Goal: Navigation & Orientation: Find specific page/section

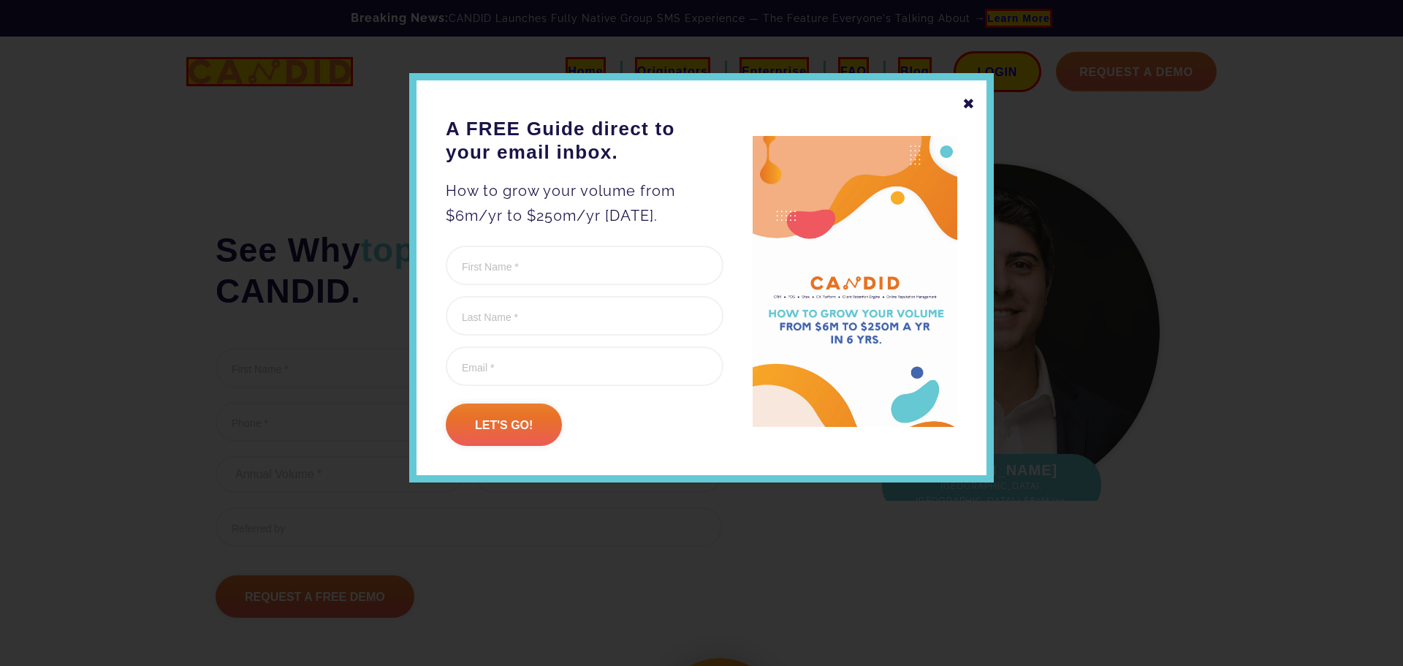
click at [972, 111] on div "✖" at bounding box center [968, 103] width 13 height 25
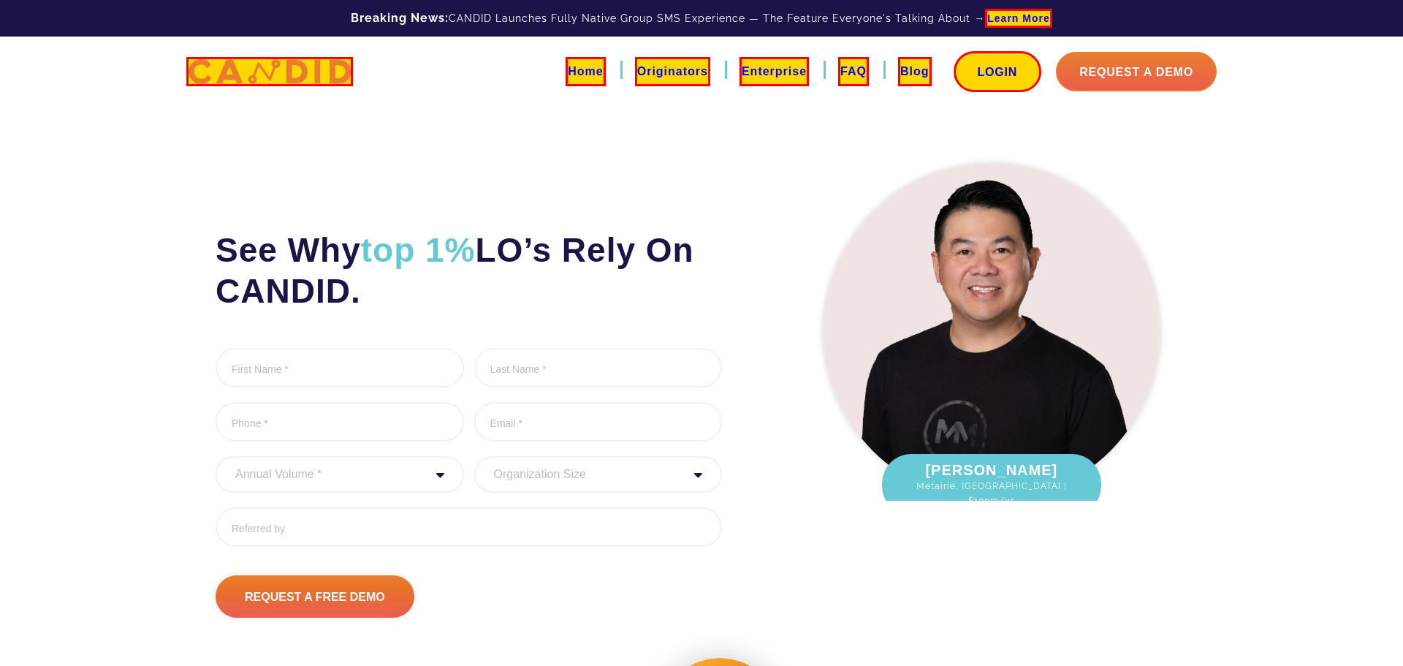
click at [660, 66] on link "Originators" at bounding box center [672, 71] width 75 height 29
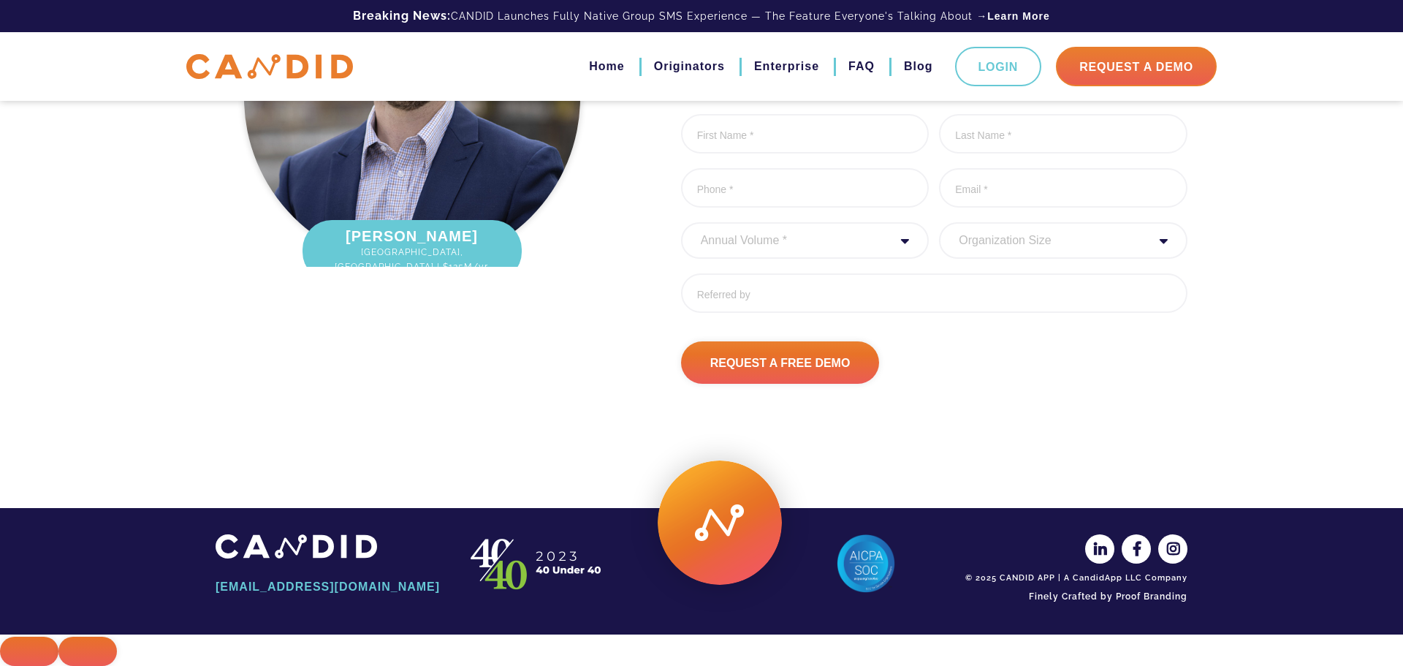
scroll to position [4975, 0]
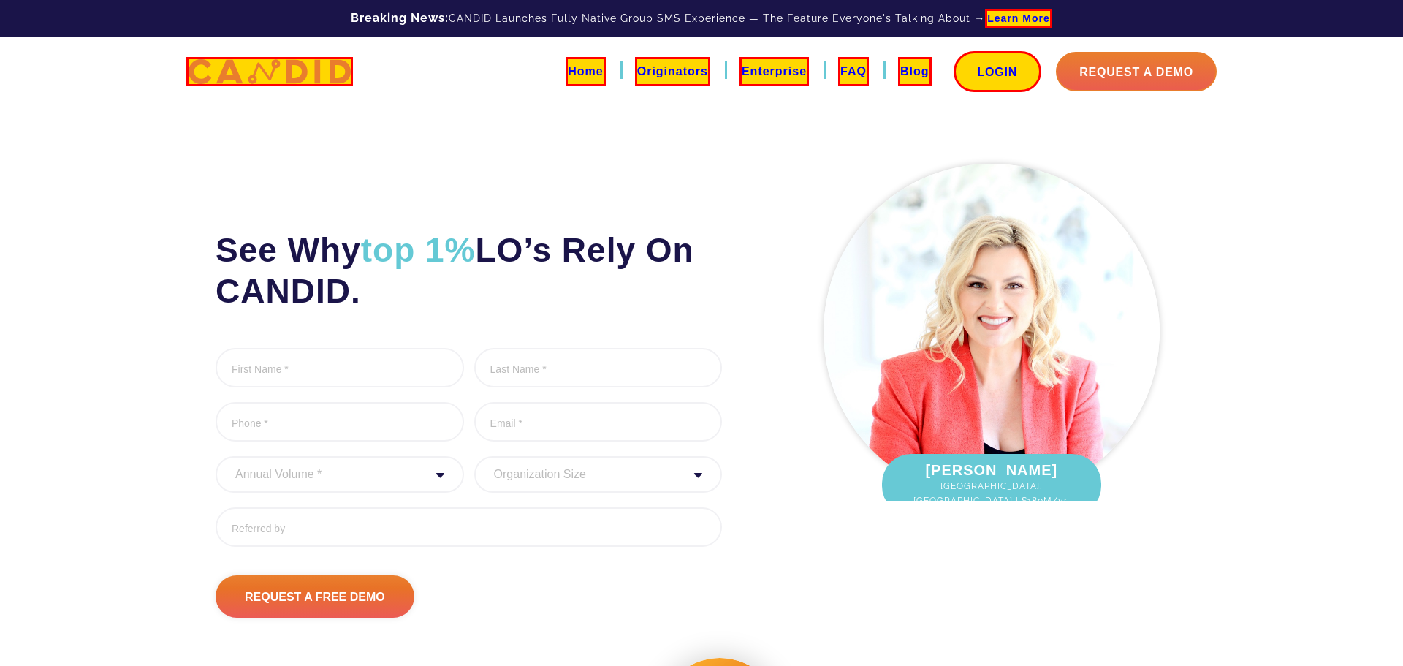
click at [694, 72] on link "Originators" at bounding box center [672, 71] width 75 height 29
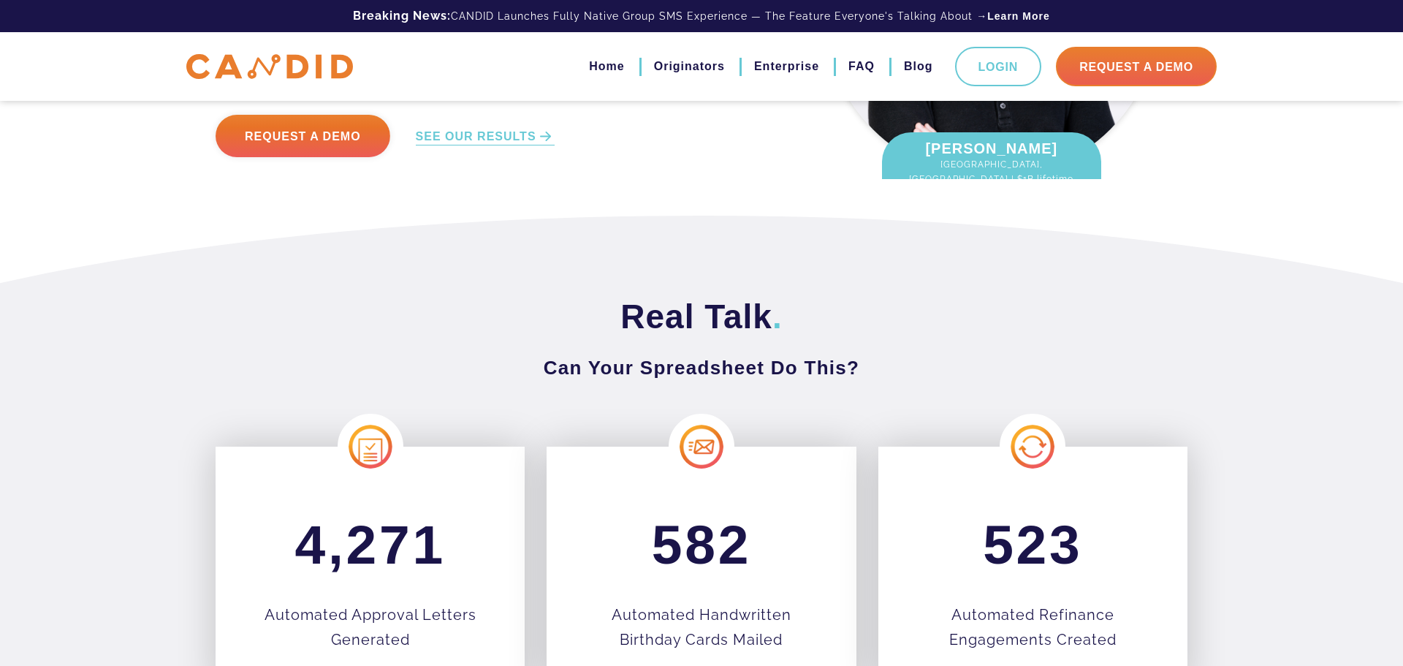
scroll to position [1064, 0]
